Goal: Check status: Check status

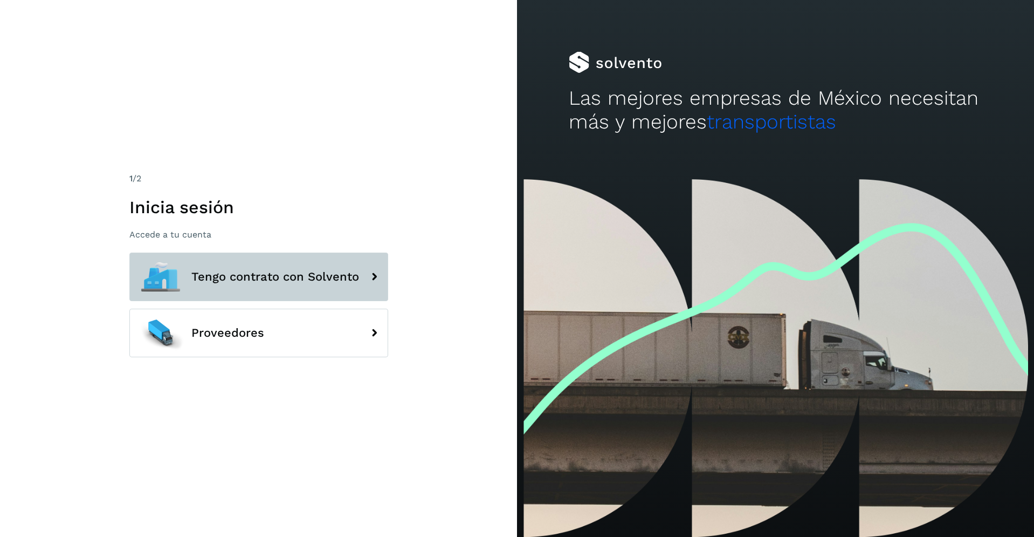
click at [302, 276] on span "Tengo contrato con Solvento" at bounding box center [275, 276] width 168 height 13
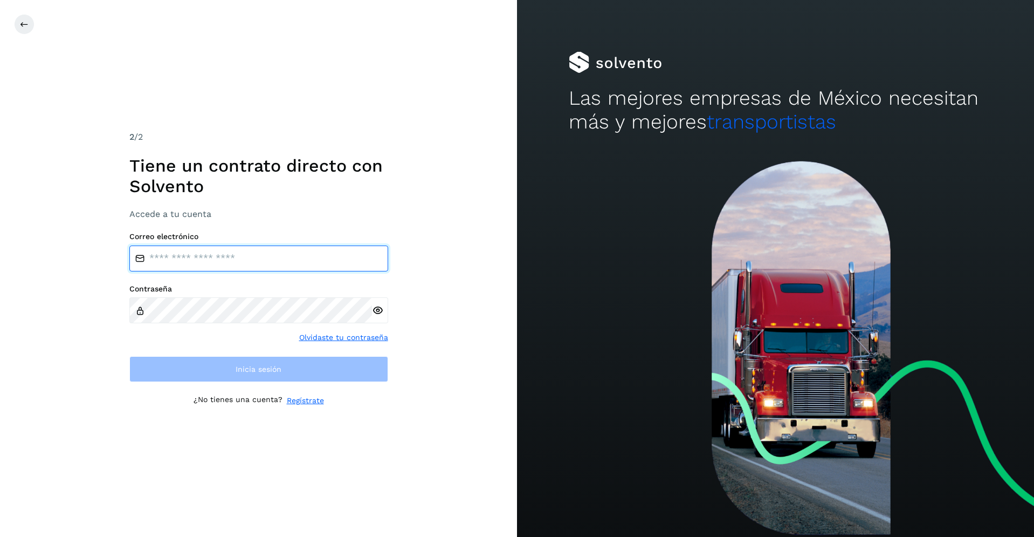
type input "**********"
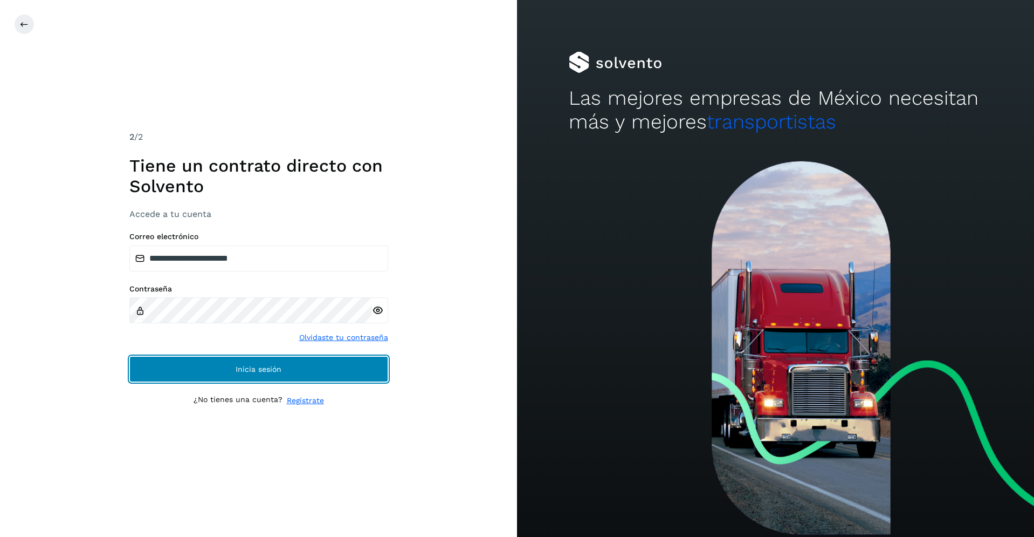
click at [256, 364] on button "Inicia sesión" at bounding box center [258, 369] width 259 height 26
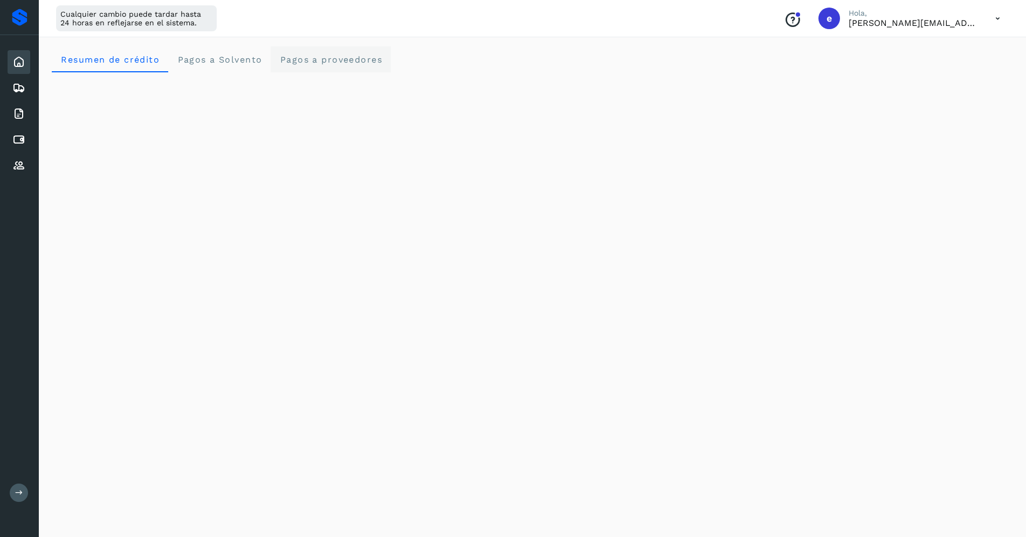
click at [371, 64] on proveedores "Pagos a proveedores" at bounding box center [331, 59] width 120 height 26
click at [151, 62] on span "Resumen de crédito" at bounding box center [109, 59] width 99 height 10
drag, startPoint x: 310, startPoint y: 61, endPoint x: 303, endPoint y: 66, distance: 8.1
click at [307, 63] on span "Pagos a proveedores" at bounding box center [330, 59] width 103 height 10
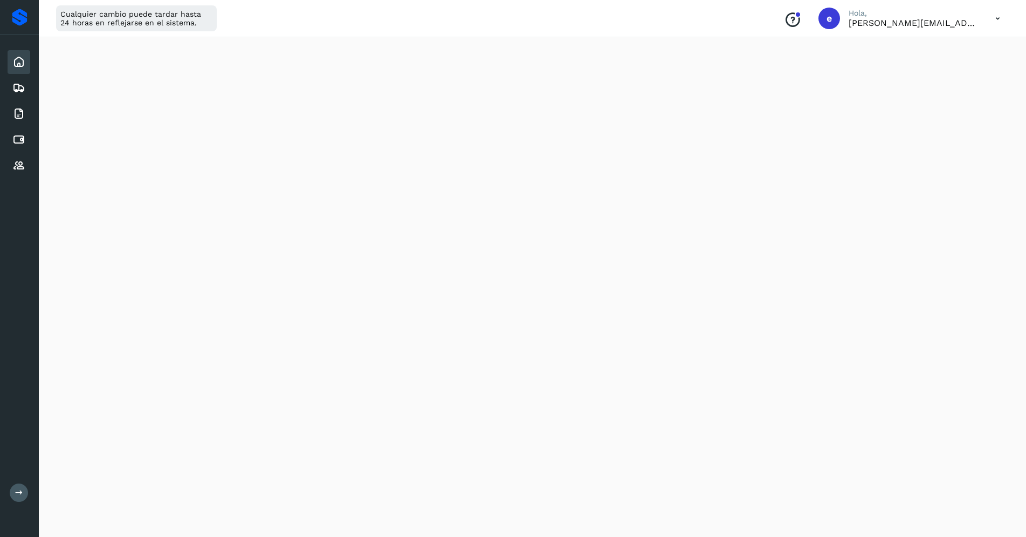
click at [936, 271] on div "Initializing..." at bounding box center [533, 362] width 962 height 1010
click at [148, 60] on span "Resumen de crédito" at bounding box center [109, 59] width 99 height 10
